Goal: Task Accomplishment & Management: Complete application form

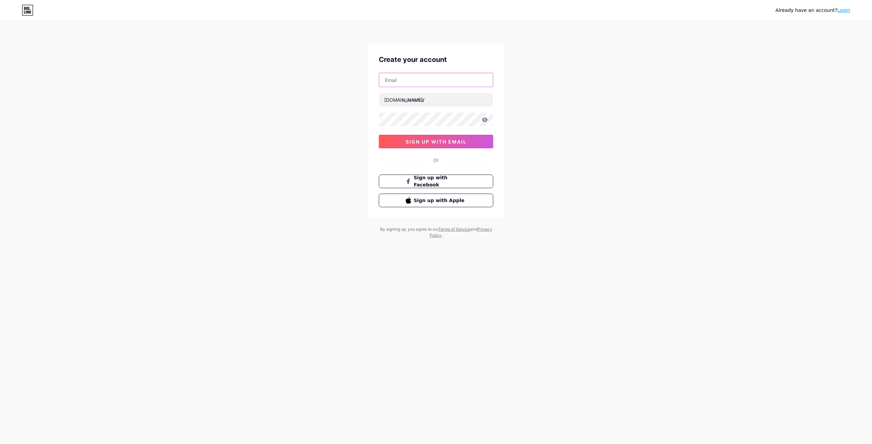
click at [431, 85] on input "text" at bounding box center [436, 80] width 114 height 14
click at [640, 114] on div "Already have an account? Login Create your account [DOMAIN_NAME]/ 0cAFcWeA7uzzA…" at bounding box center [436, 130] width 872 height 261
click at [449, 84] on input "text" at bounding box center [436, 80] width 114 height 14
type input "[EMAIL_ADDRESS][DOMAIN_NAME]"
click at [431, 104] on input "text" at bounding box center [436, 100] width 114 height 14
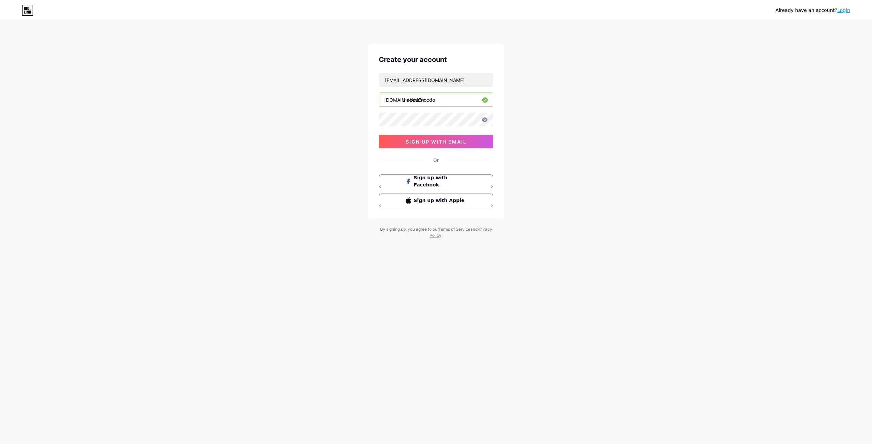
type input "thapcamtocdo"
click at [482, 120] on icon at bounding box center [485, 120] width 6 height 5
click at [432, 145] on button "sign up with email" at bounding box center [436, 142] width 114 height 14
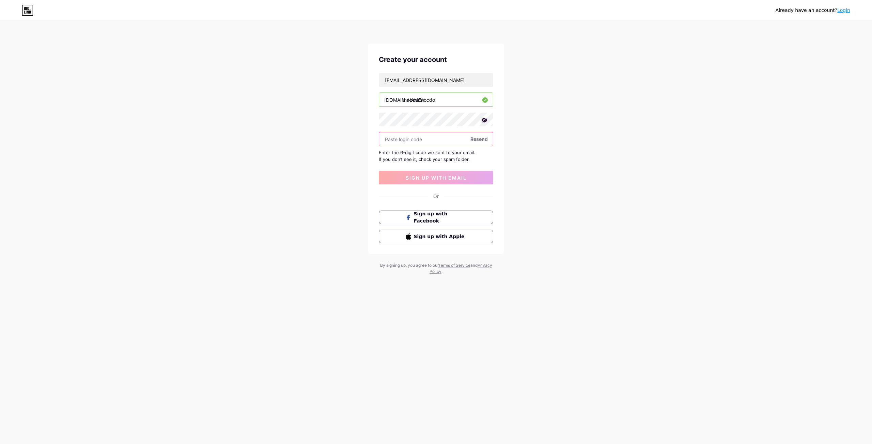
click at [425, 140] on input "text" at bounding box center [436, 139] width 114 height 14
paste input "340700"
type input "340700"
click at [443, 178] on span "sign up with email" at bounding box center [436, 178] width 61 height 6
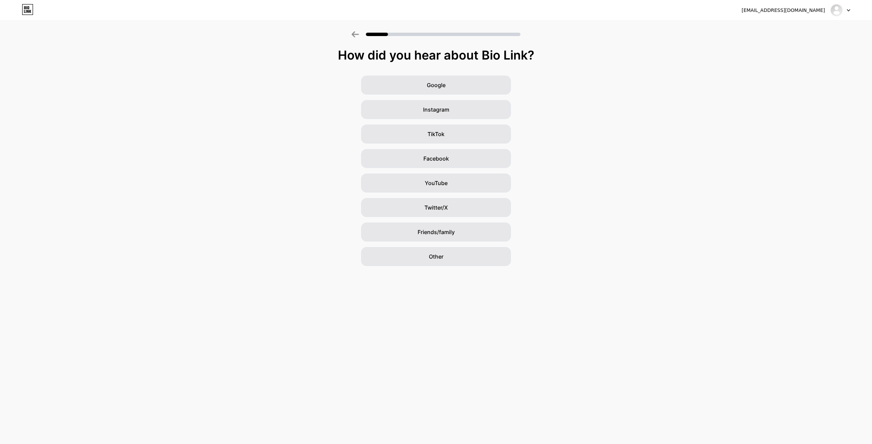
click at [442, 89] on div "Google" at bounding box center [436, 85] width 150 height 19
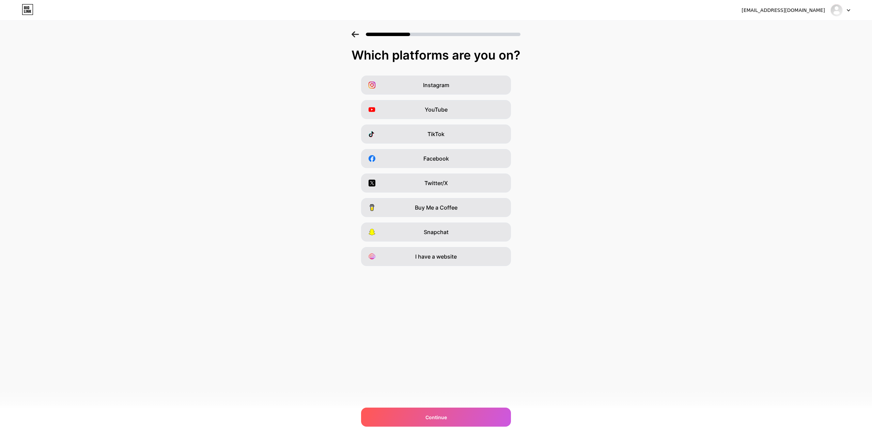
click at [429, 139] on div "TikTok" at bounding box center [436, 134] width 150 height 19
click at [435, 161] on span "Facebook" at bounding box center [436, 159] width 26 height 8
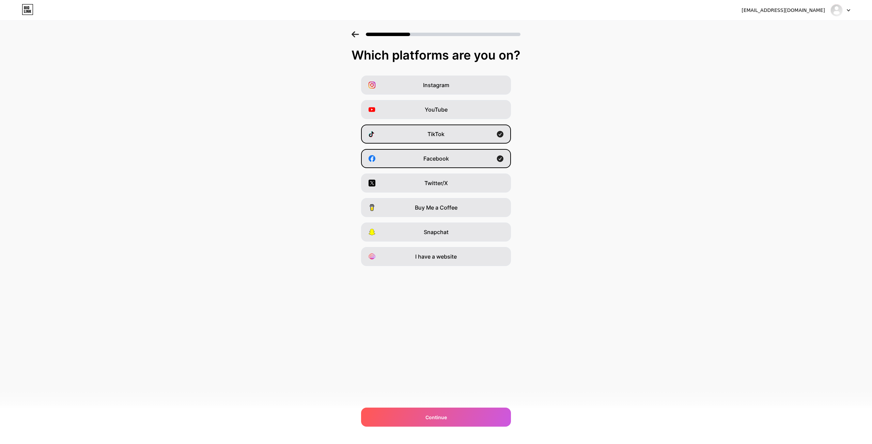
click at [477, 423] on div "Continue" at bounding box center [436, 417] width 150 height 19
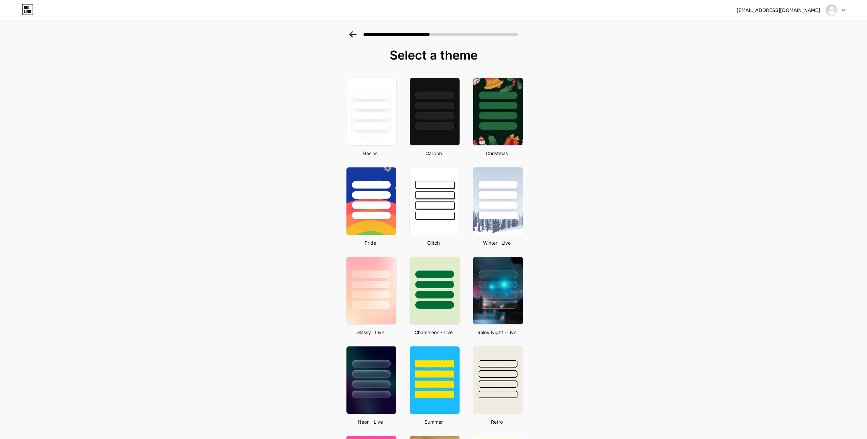
click at [386, 210] on div at bounding box center [371, 194] width 50 height 52
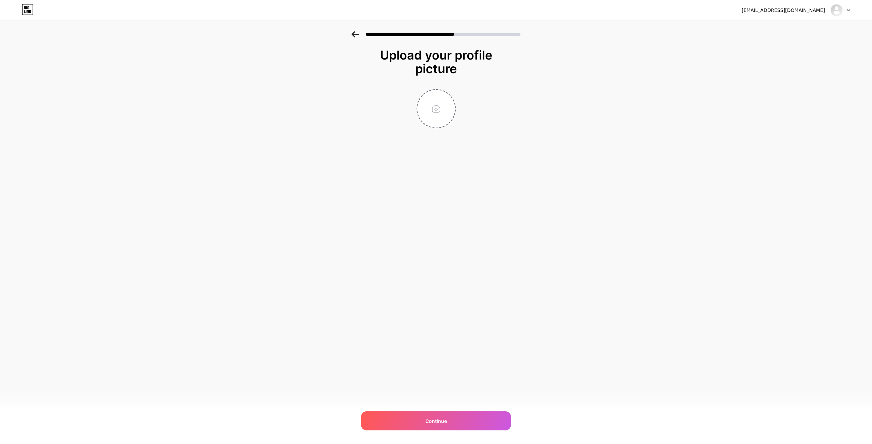
click at [430, 112] on input "file" at bounding box center [436, 109] width 38 height 38
click at [452, 114] on input "file" at bounding box center [436, 109] width 38 height 38
type input "C:\fakepath\449677347_487417427129507_6358326999787393631_n (1).jpg"
click at [460, 419] on div "Continue" at bounding box center [436, 421] width 150 height 19
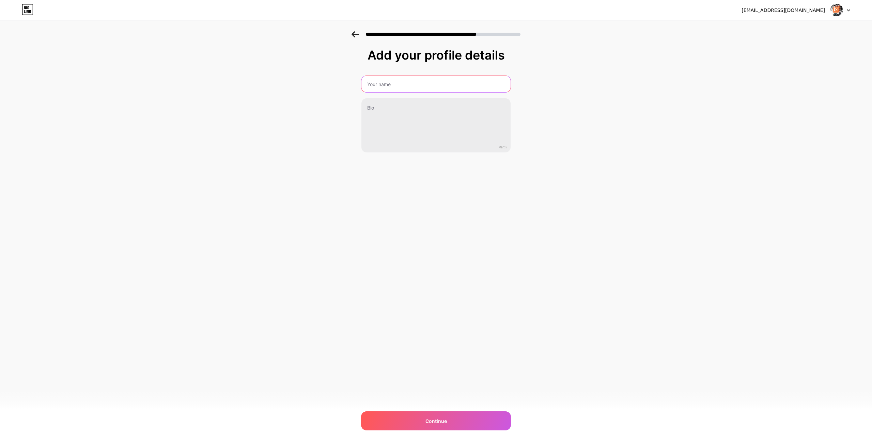
click at [421, 91] on input "text" at bounding box center [435, 84] width 149 height 16
click at [422, 85] on input "text" at bounding box center [436, 84] width 151 height 16
type input "Thập Cẩm Tốc Độ"
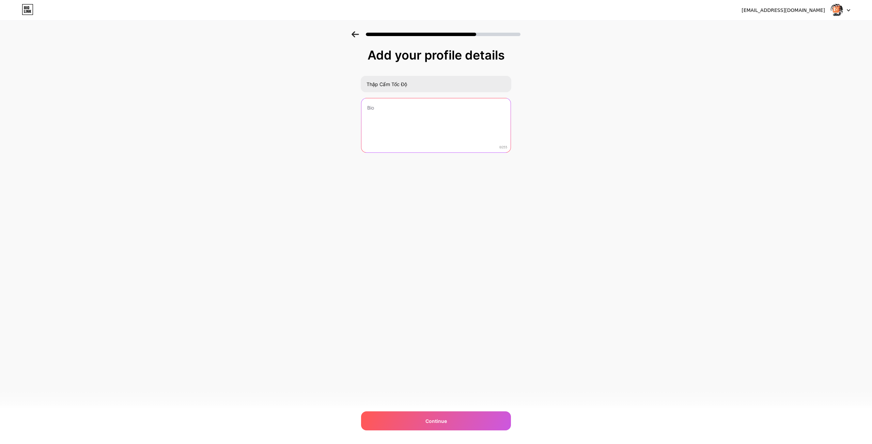
click at [426, 105] on textarea at bounding box center [435, 125] width 149 height 55
paste textarea "Chuyên trang về thể thao tốc độ của Thập Cẩm TV Xem trực tiếp các bộ môn Motors…"
type textarea "Chuyên trang về thể thao tốc độ của Thập Cẩm TV Xem trực tiếp các bộ môn Motors…"
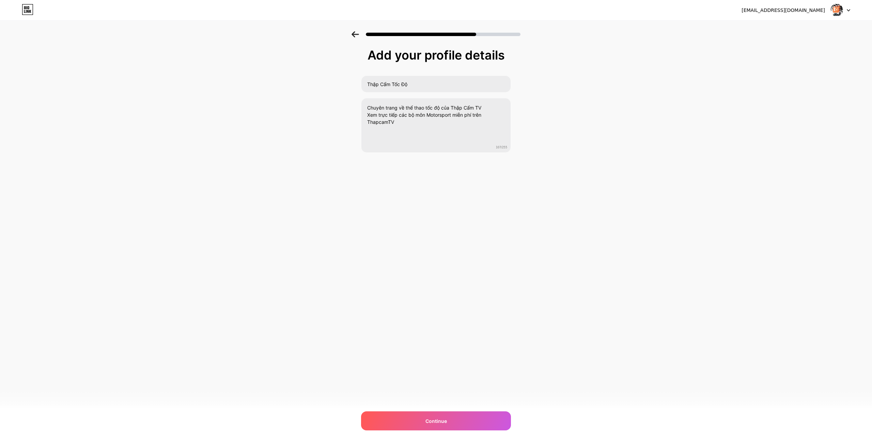
click at [426, 425] on span "Continue" at bounding box center [435, 421] width 21 height 7
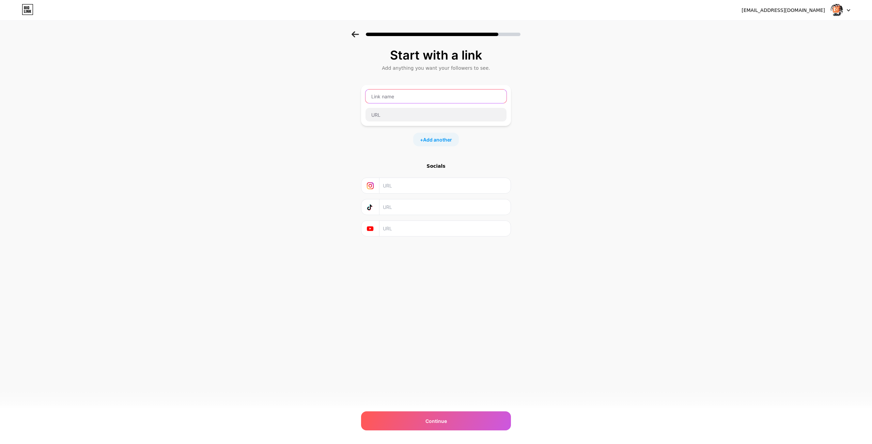
click at [397, 100] on input "text" at bounding box center [435, 97] width 141 height 14
click at [393, 93] on input "text" at bounding box center [435, 97] width 141 height 14
type input "Xem trực tiếp F1, MotoGP... (Chọn "Đua xe")"
click at [402, 113] on input "text" at bounding box center [435, 115] width 141 height 14
paste input "[URL][DOMAIN_NAME]"
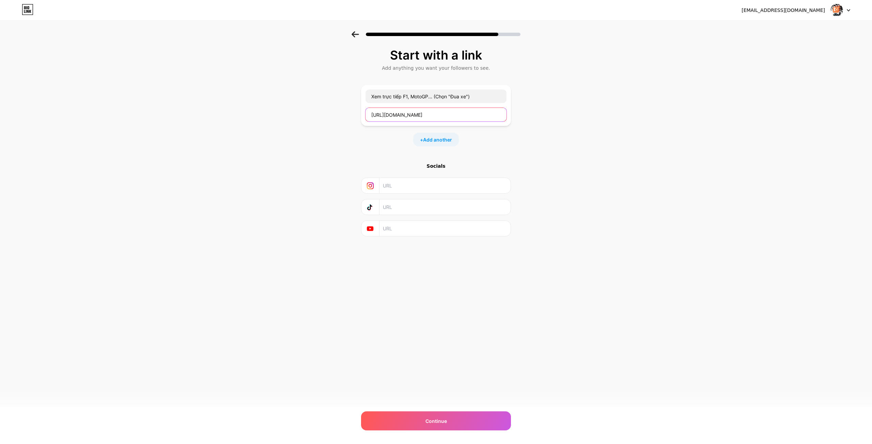
type input "[URL][DOMAIN_NAME]"
click at [405, 212] on input "text" at bounding box center [445, 207] width 124 height 15
click at [434, 141] on span "Add another" at bounding box center [437, 139] width 29 height 7
click at [385, 148] on input "text" at bounding box center [435, 144] width 141 height 14
type input "F"
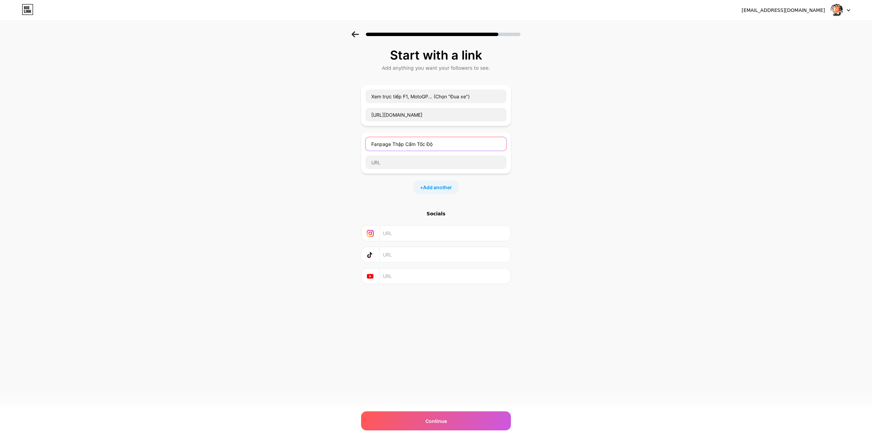
type input "Fanpage Thập Cẩm Tốc Độ"
click at [388, 158] on input "text" at bounding box center [435, 163] width 141 height 14
paste input "[URL][DOMAIN_NAME]"
type input "[URL][DOMAIN_NAME]"
click at [432, 185] on span "Add another" at bounding box center [437, 187] width 29 height 7
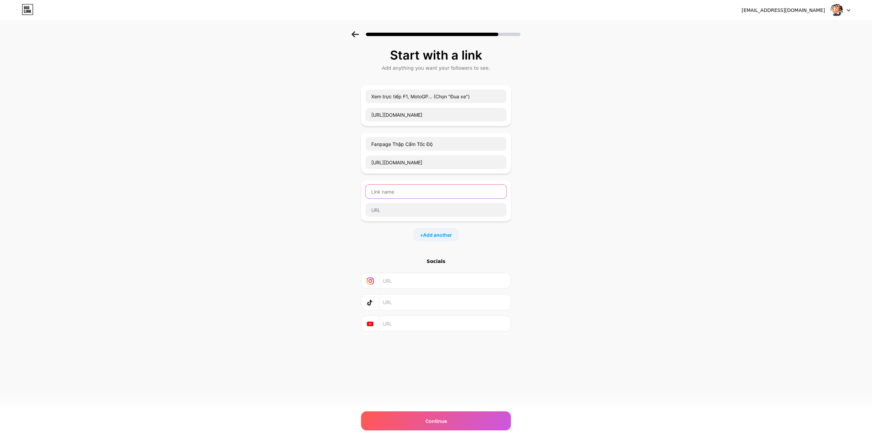
click at [413, 193] on input "text" at bounding box center [435, 192] width 141 height 14
type input "Kênh TikTok Thập Cẩm F1"
click at [412, 213] on input "text" at bounding box center [435, 210] width 141 height 14
paste input "[URL][DOMAIN_NAME]"
type input "[URL][DOMAIN_NAME]"
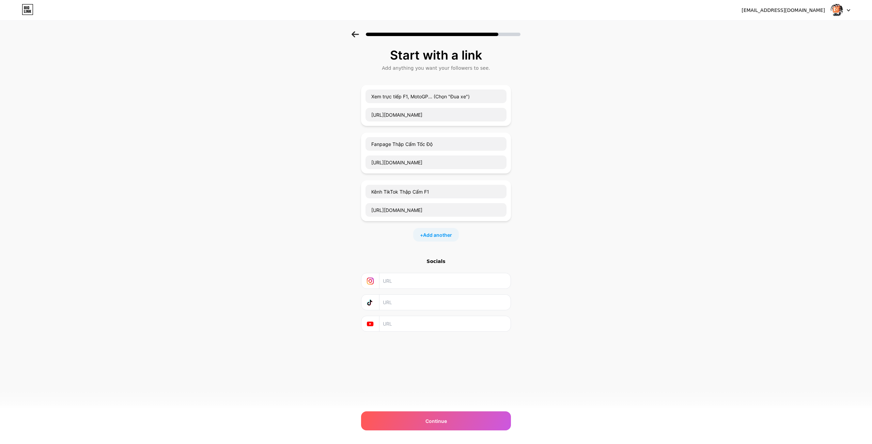
click at [439, 237] on span "Add another" at bounding box center [437, 235] width 29 height 7
click at [435, 242] on input "text" at bounding box center [435, 240] width 141 height 14
type input "Group Thập Cẩm Tốc Độ"
click at [428, 256] on input "text" at bounding box center [435, 258] width 141 height 14
paste input "[URL][DOMAIN_NAME]"
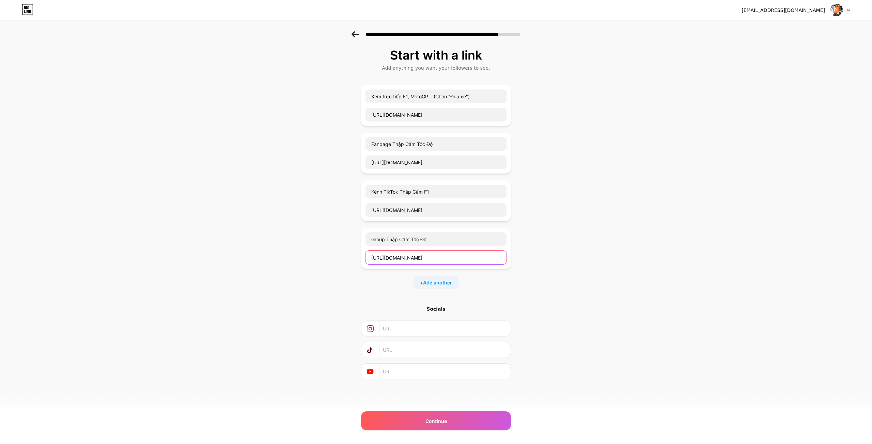
type input "[URL][DOMAIN_NAME]"
click at [442, 285] on span "Add another" at bounding box center [437, 282] width 29 height 7
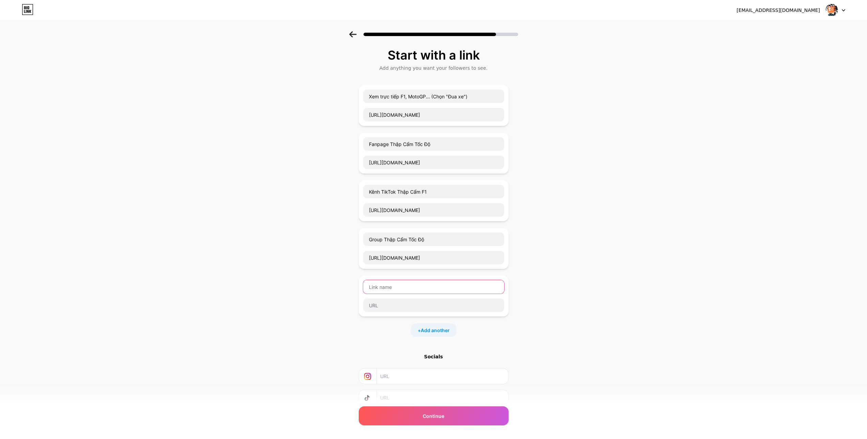
click at [442, 285] on input "text" at bounding box center [433, 287] width 141 height 14
type input "Facebook BLV Người Hói"
click at [437, 304] on input "text" at bounding box center [433, 306] width 141 height 14
paste input "[URL][DOMAIN_NAME]"
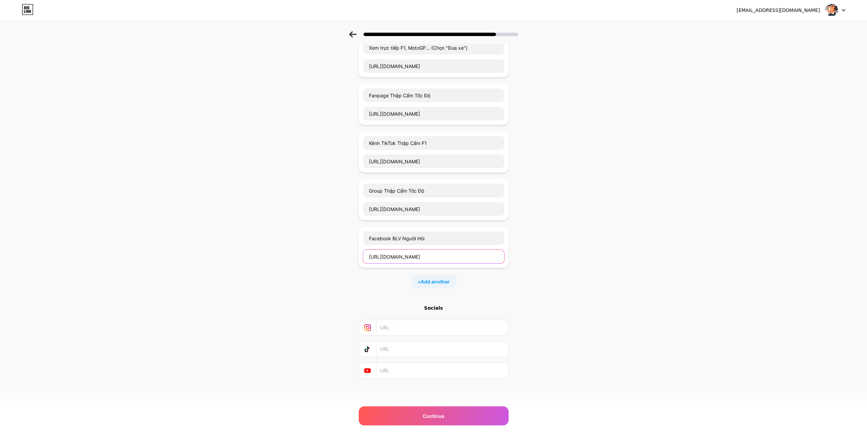
scroll to position [49, 0]
type input "[URL][DOMAIN_NAME]"
click at [441, 417] on span "Continue" at bounding box center [433, 416] width 21 height 7
click at [432, 157] on input "[URL][DOMAIN_NAME]" at bounding box center [433, 161] width 141 height 14
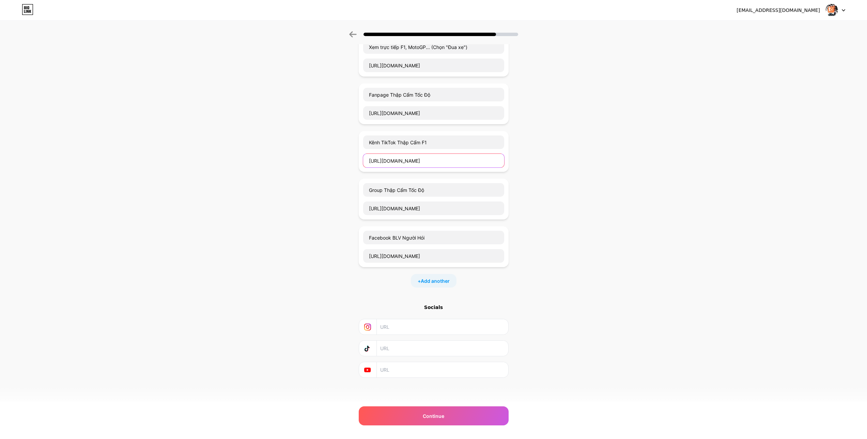
click at [432, 157] on input "[URL][DOMAIN_NAME]" at bounding box center [433, 161] width 141 height 14
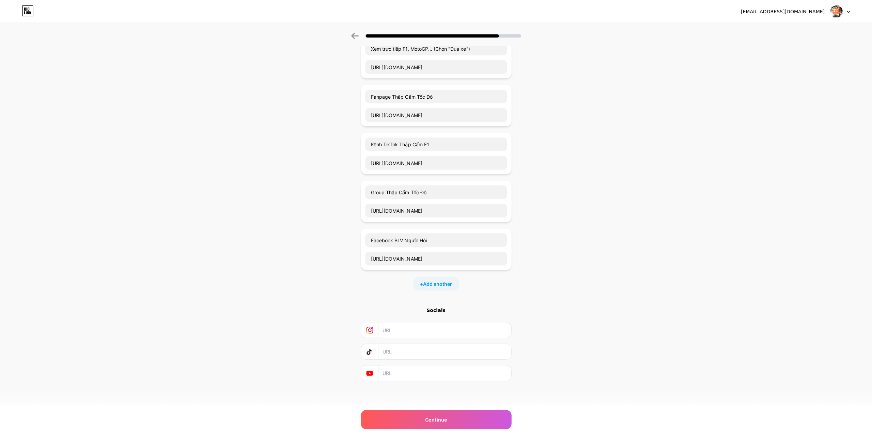
scroll to position [0, 0]
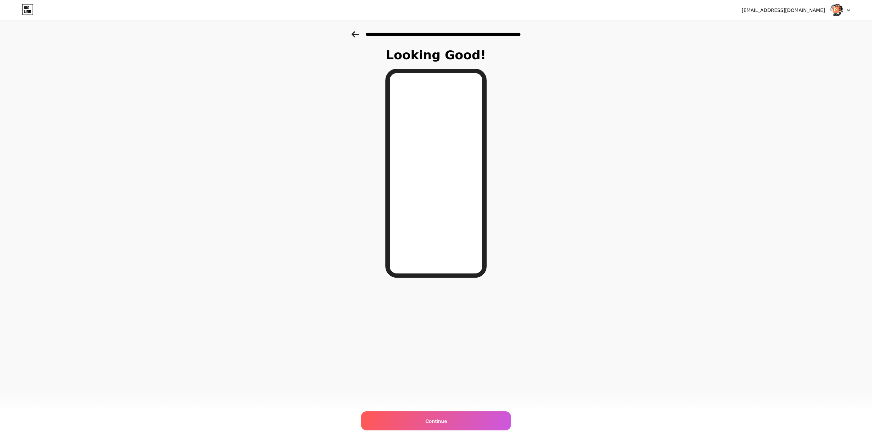
click at [398, 349] on div "[EMAIL_ADDRESS][DOMAIN_NAME] Logout Link Copied Looking Good! Continue" at bounding box center [436, 222] width 872 height 444
click at [433, 420] on span "Continue" at bounding box center [435, 421] width 21 height 7
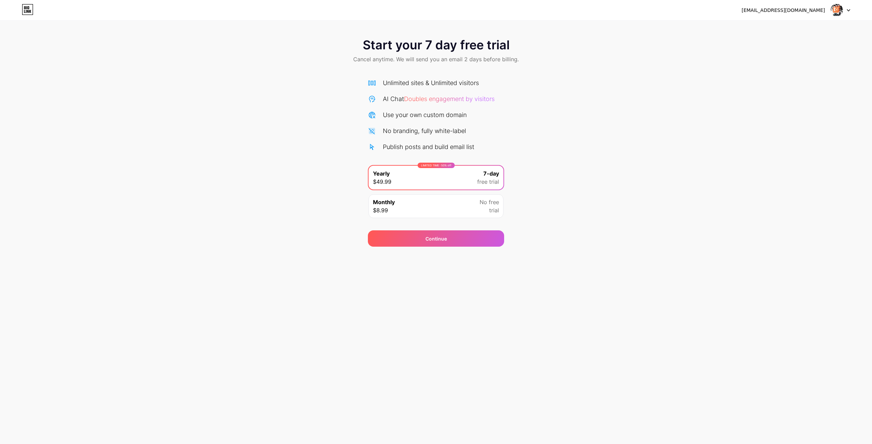
click at [26, 9] on icon at bounding box center [28, 9] width 12 height 11
click at [842, 11] on img at bounding box center [836, 10] width 13 height 13
click at [819, 25] on li "Logout" at bounding box center [807, 28] width 84 height 18
